Goal: Transaction & Acquisition: Purchase product/service

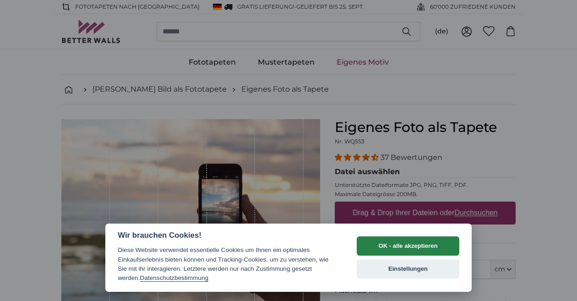
click at [382, 246] on button "OK - alle akzeptieren" at bounding box center [408, 245] width 103 height 19
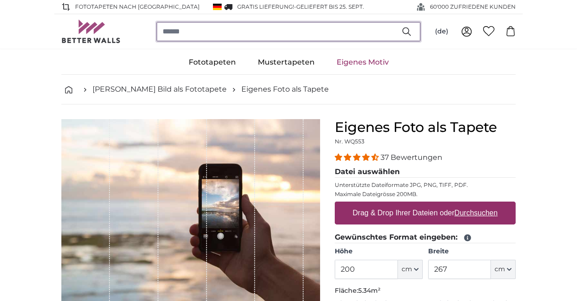
click at [179, 35] on input "search" at bounding box center [289, 31] width 264 height 19
type input "**********"
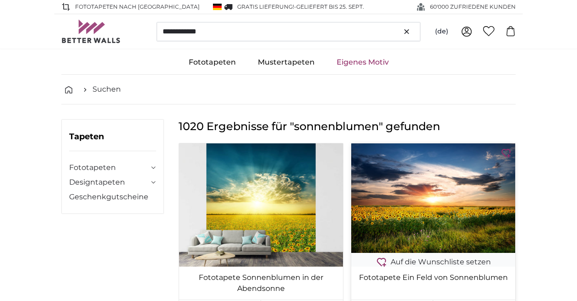
click at [479, 197] on img at bounding box center [433, 197] width 164 height 109
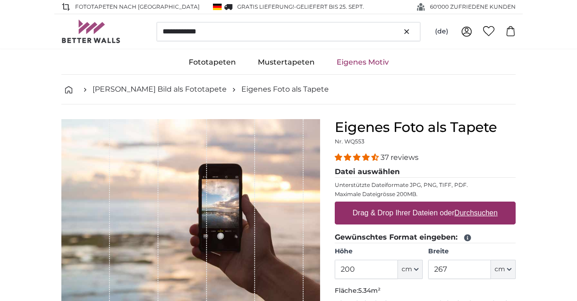
click at [483, 216] on u "Durchsuchen" at bounding box center [476, 213] width 43 height 8
click at [483, 204] on input "Drag & Drop Ihrer Dateien oder Durchsuchen" at bounding box center [425, 202] width 181 height 3
type input "**********"
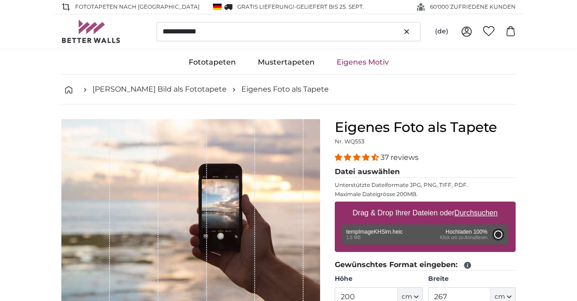
type input "150"
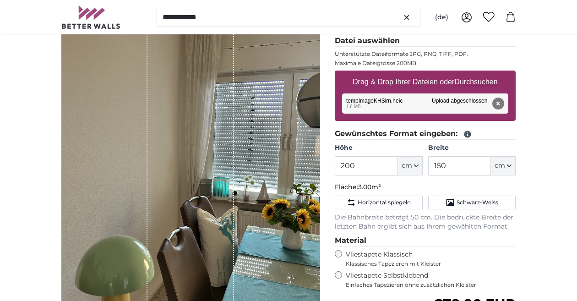
scroll to position [132, 0]
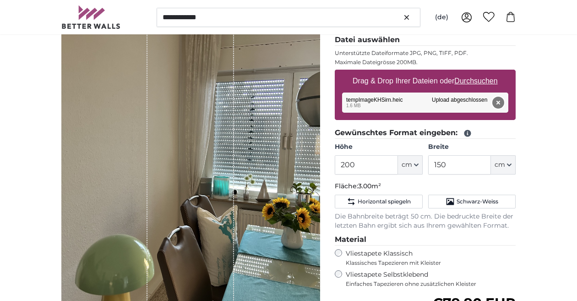
click at [501, 107] on button "Entfernen" at bounding box center [498, 103] width 12 height 12
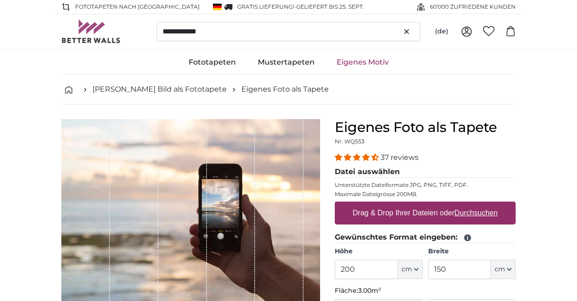
scroll to position [0, 0]
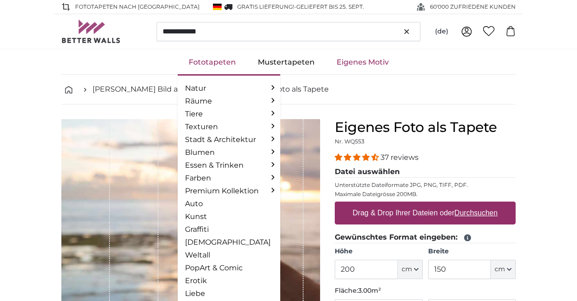
click at [214, 65] on link "Fototapeten" at bounding box center [212, 62] width 69 height 24
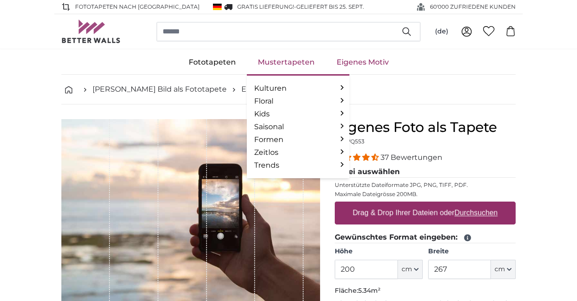
click at [278, 56] on link "Mustertapeten" at bounding box center [286, 62] width 79 height 24
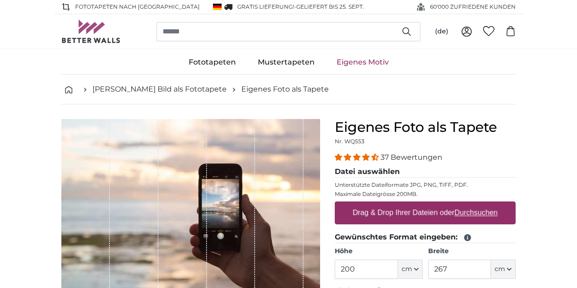
click at [474, 215] on u "Durchsuchen" at bounding box center [476, 213] width 43 height 8
click at [474, 204] on input "Drag & Drop Ihrer Dateien oder Durchsuchen" at bounding box center [425, 202] width 181 height 3
type input "**********"
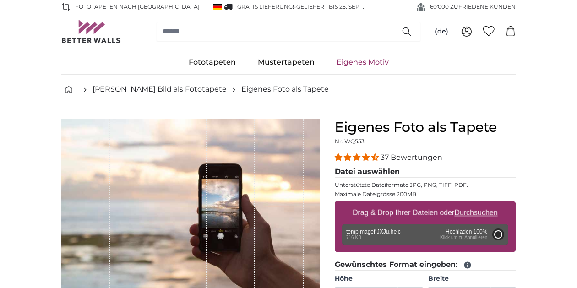
type input "266"
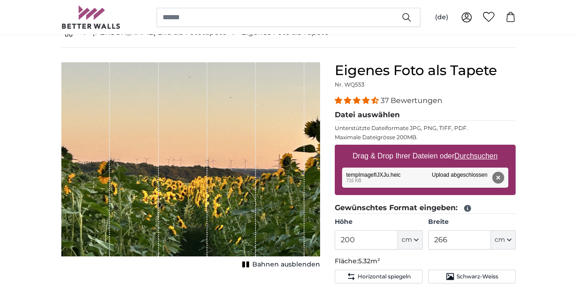
scroll to position [56, 0]
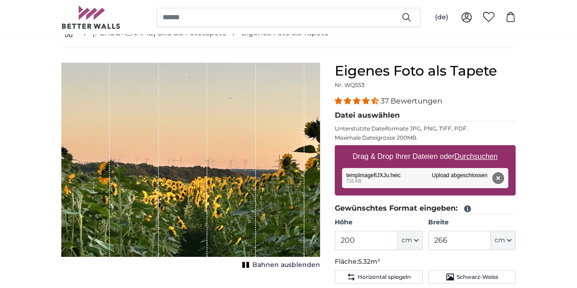
click at [498, 177] on button "Entfernen" at bounding box center [498, 178] width 12 height 12
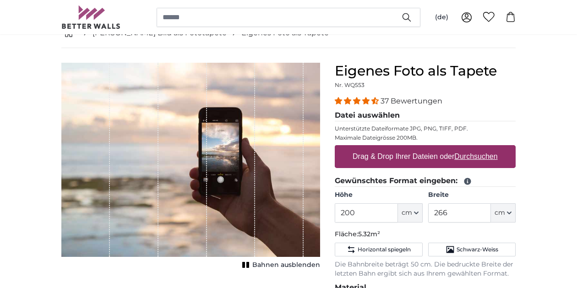
click at [477, 159] on u "Durchsuchen" at bounding box center [476, 156] width 43 height 8
click at [477, 148] on input "Drag & Drop Ihrer Dateien oder Durchsuchen" at bounding box center [425, 146] width 181 height 3
type input "**********"
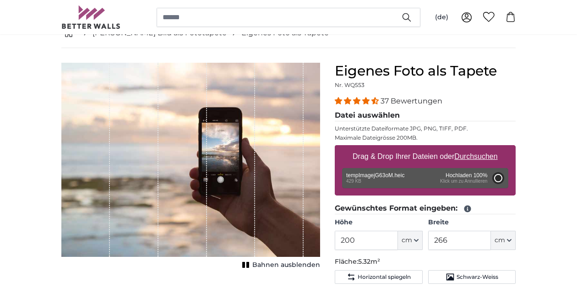
type input "81"
type input "107.7"
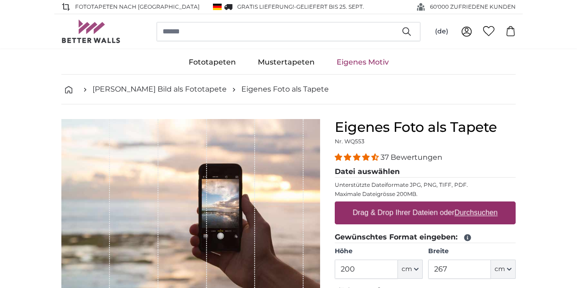
click at [474, 213] on u "Durchsuchen" at bounding box center [476, 213] width 43 height 8
click at [474, 204] on input "Drag & Drop Ihrer Dateien oder Durchsuchen" at bounding box center [425, 202] width 181 height 3
type input "**********"
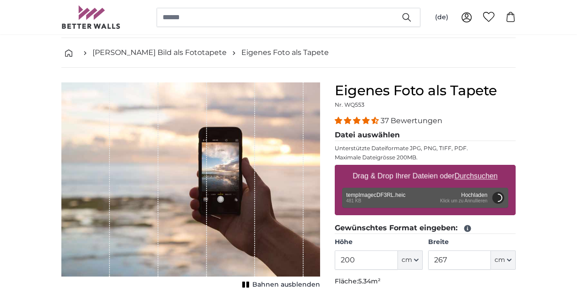
scroll to position [42, 0]
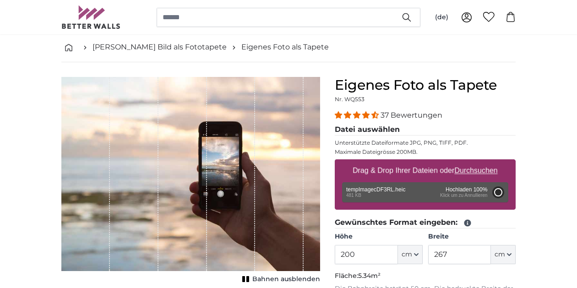
type input "266"
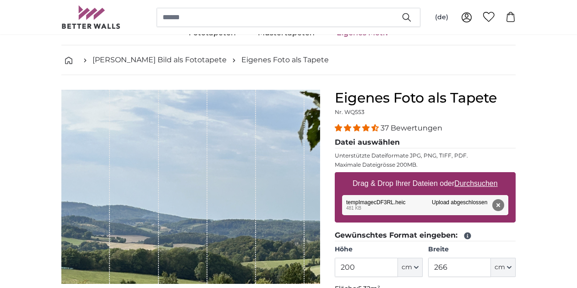
scroll to position [31, 0]
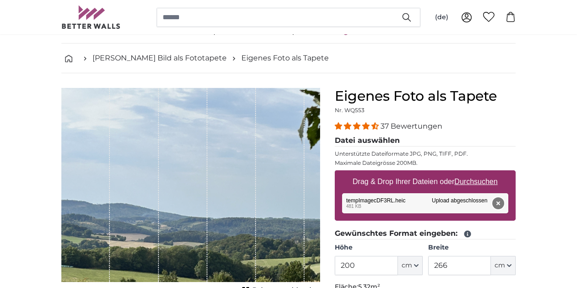
click at [498, 204] on button "Entfernen" at bounding box center [498, 203] width 12 height 12
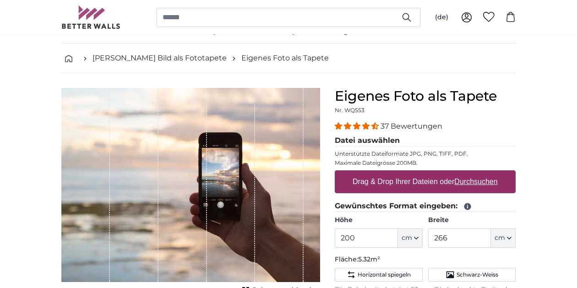
click at [483, 183] on u "Durchsuchen" at bounding box center [476, 182] width 43 height 8
click at [483, 173] on input "Drag & Drop Ihrer Dateien oder Durchsuchen" at bounding box center [425, 171] width 181 height 3
type input "**********"
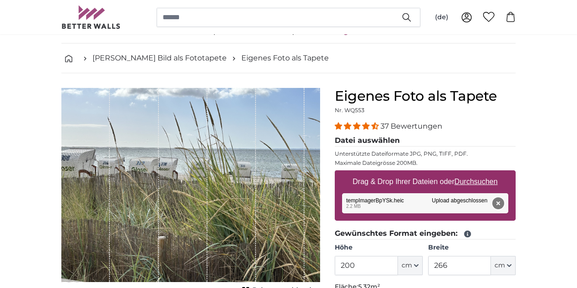
click at [497, 206] on button "Entfernen" at bounding box center [498, 203] width 12 height 12
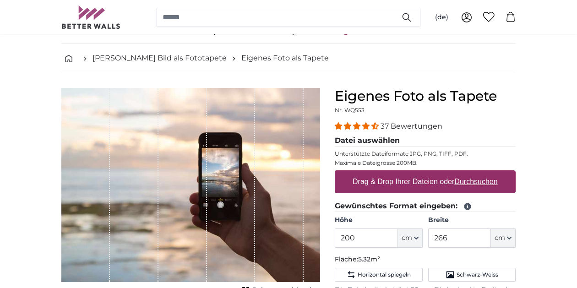
click at [480, 184] on u "Durchsuchen" at bounding box center [476, 182] width 43 height 8
click at [480, 173] on input "Drag & Drop Ihrer Dateien oder Durchsuchen" at bounding box center [425, 171] width 181 height 3
type input "**********"
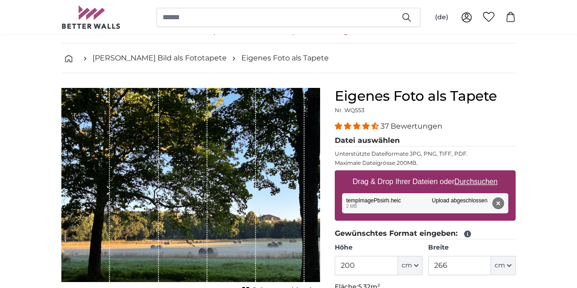
click at [499, 204] on button "Entfernen" at bounding box center [498, 203] width 12 height 12
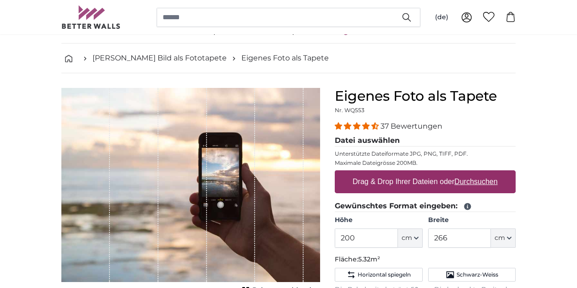
click at [468, 183] on u "Durchsuchen" at bounding box center [476, 182] width 43 height 8
click at [468, 173] on input "Drag & Drop Ihrer Dateien oder Durchsuchen" at bounding box center [425, 171] width 181 height 3
type input "**********"
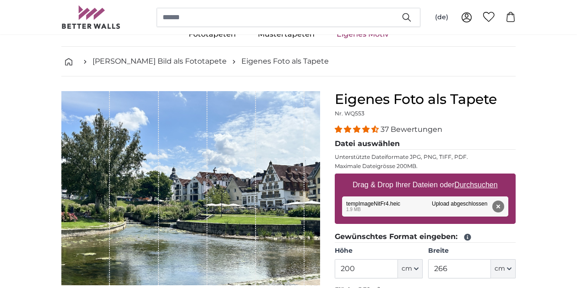
scroll to position [27, 0]
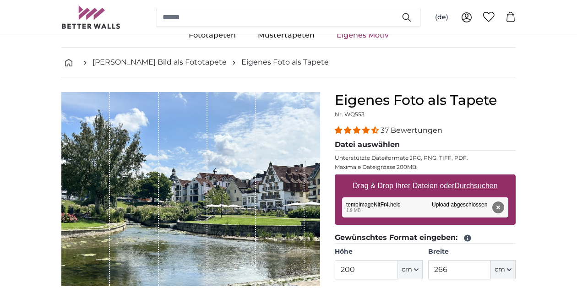
click at [499, 208] on button "Entfernen" at bounding box center [498, 207] width 12 height 12
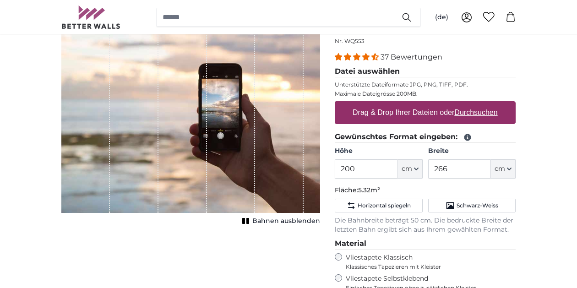
scroll to position [94, 0]
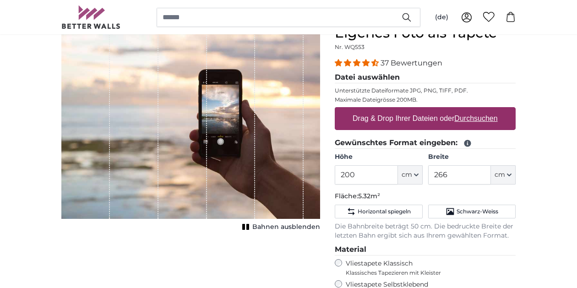
click at [476, 119] on u "Durchsuchen" at bounding box center [476, 118] width 43 height 8
click at [476, 110] on input "Drag & Drop Ihrer Dateien oder Durchsuchen" at bounding box center [425, 108] width 181 height 3
type input "**********"
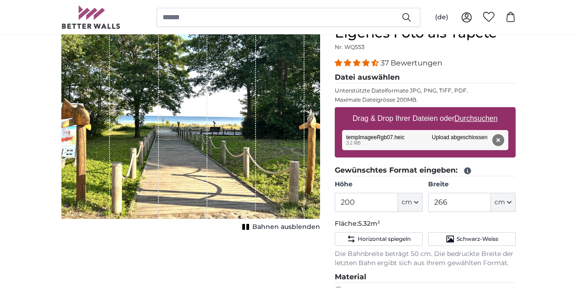
click at [418, 202] on icon "button" at bounding box center [416, 202] width 5 height 5
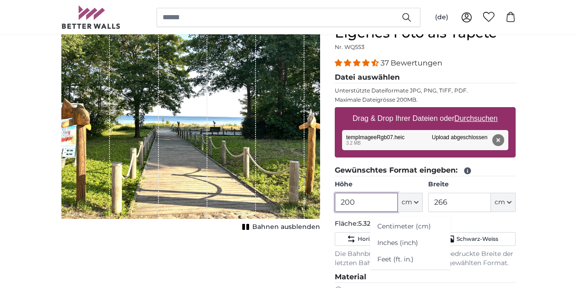
click at [368, 202] on input "200" at bounding box center [366, 202] width 63 height 19
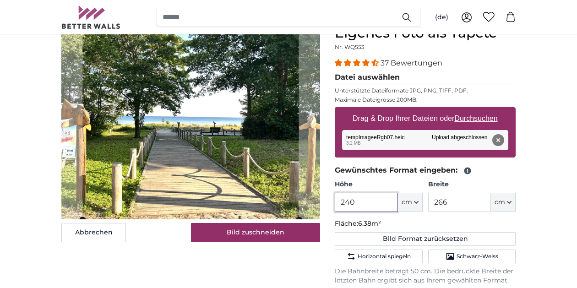
type input "240"
click at [450, 206] on input "266" at bounding box center [459, 202] width 63 height 19
type input "2"
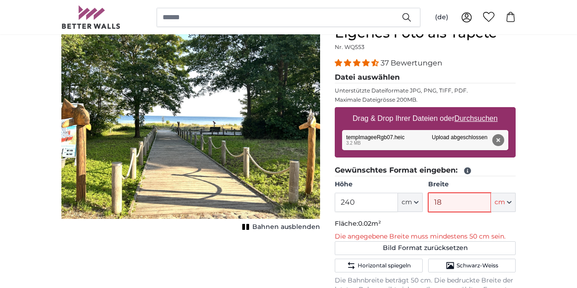
type input "180"
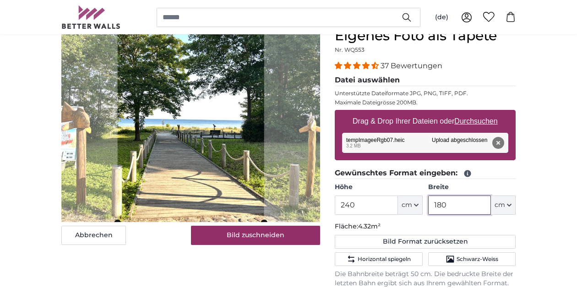
scroll to position [92, 0]
type input "180"
click at [498, 141] on button "Entfernen" at bounding box center [498, 143] width 12 height 12
type input "200"
type input "266"
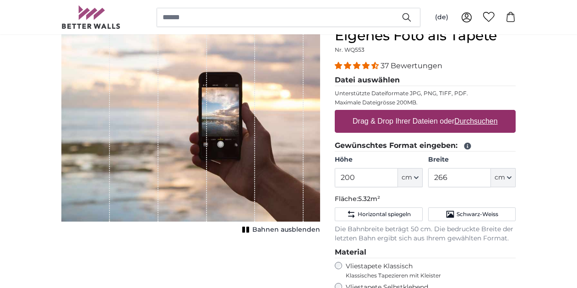
click at [476, 120] on u "Durchsuchen" at bounding box center [476, 121] width 43 height 8
click at [476, 113] on input "Drag & Drop Ihrer Dateien oder Durchsuchen" at bounding box center [425, 111] width 181 height 3
type input "**********"
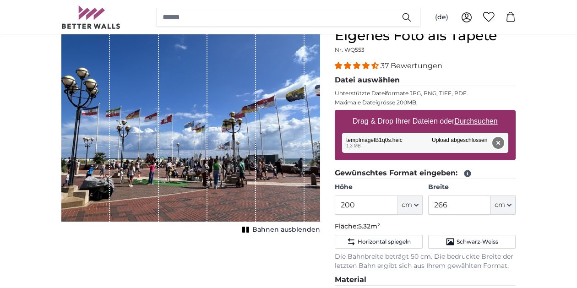
click at [495, 146] on button "Entfernen" at bounding box center [498, 143] width 12 height 12
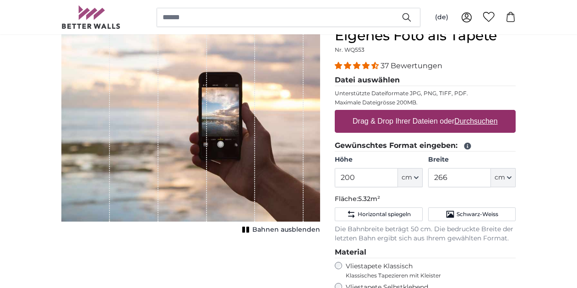
click at [479, 121] on u "Durchsuchen" at bounding box center [476, 121] width 43 height 8
click at [479, 113] on input "Drag & Drop Ihrer Dateien oder Durchsuchen" at bounding box center [425, 111] width 181 height 3
type input "**********"
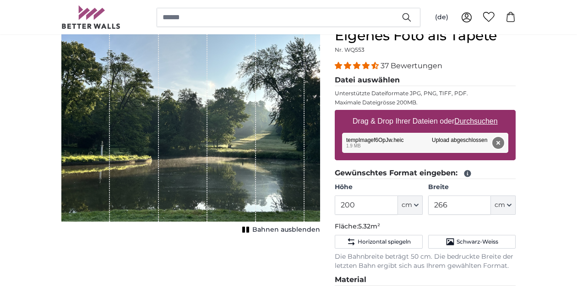
click at [499, 142] on button "Entfernen" at bounding box center [498, 143] width 12 height 12
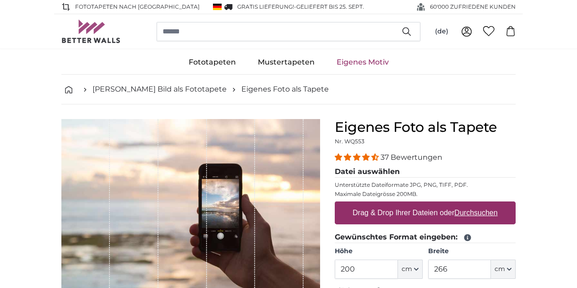
click at [471, 212] on u "Durchsuchen" at bounding box center [476, 213] width 43 height 8
click at [471, 204] on input "Drag & Drop Ihrer Dateien oder Durchsuchen" at bounding box center [425, 202] width 181 height 3
type input "**********"
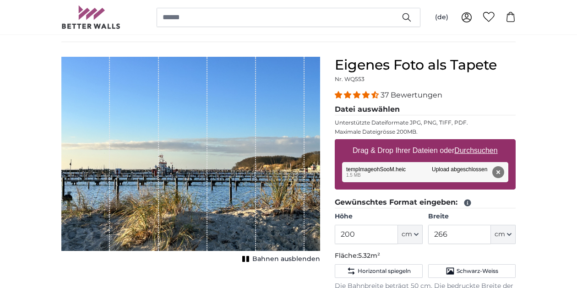
scroll to position [63, 0]
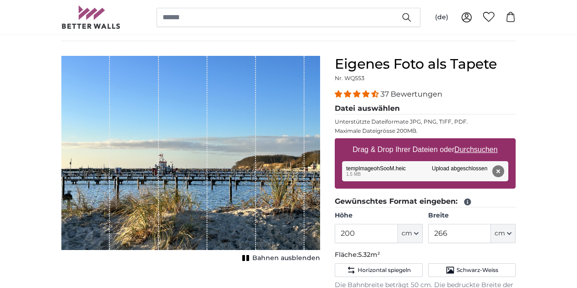
click at [294, 257] on span "Bahnen ausblenden" at bounding box center [286, 258] width 68 height 9
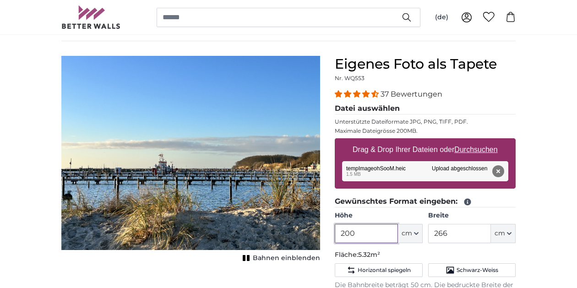
click at [367, 236] on input "200" at bounding box center [366, 233] width 63 height 19
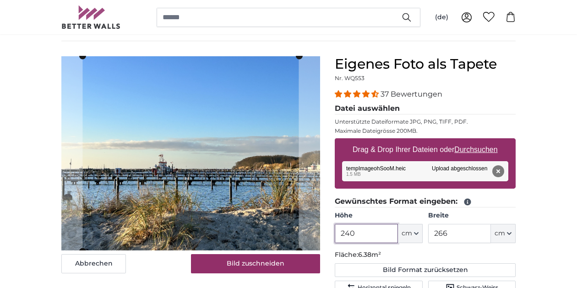
type input "240"
click at [452, 231] on input "266" at bounding box center [459, 233] width 63 height 19
type input "2"
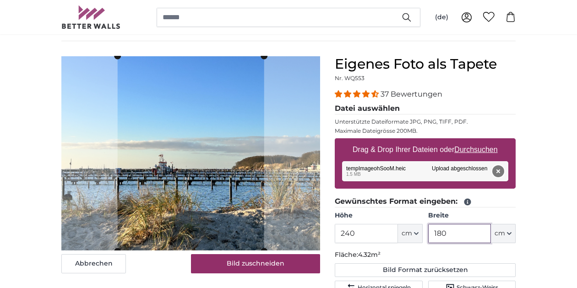
type input "180"
click at [499, 170] on button "Entfernen" at bounding box center [498, 171] width 12 height 12
type input "200"
type input "266"
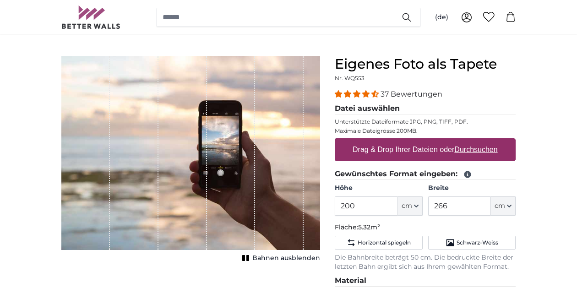
click at [467, 150] on u "Durchsuchen" at bounding box center [476, 150] width 43 height 8
click at [467, 141] on input "Drag & Drop Ihrer Dateien oder Durchsuchen" at bounding box center [425, 139] width 181 height 3
type input "**********"
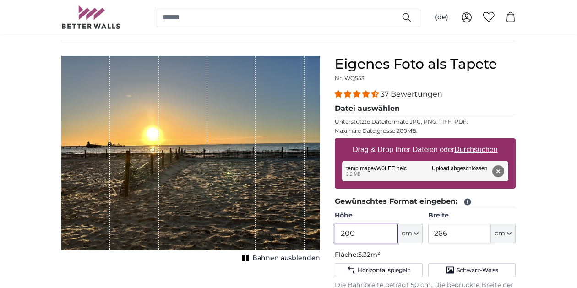
click at [360, 230] on input "200" at bounding box center [366, 233] width 63 height 19
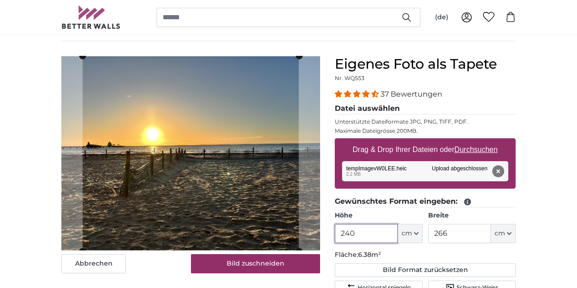
type input "240"
click at [451, 235] on input "266" at bounding box center [459, 233] width 63 height 19
type input "2"
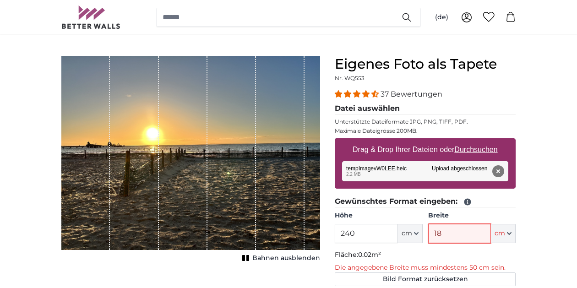
type input "180"
